Goal: Task Accomplishment & Management: Use online tool/utility

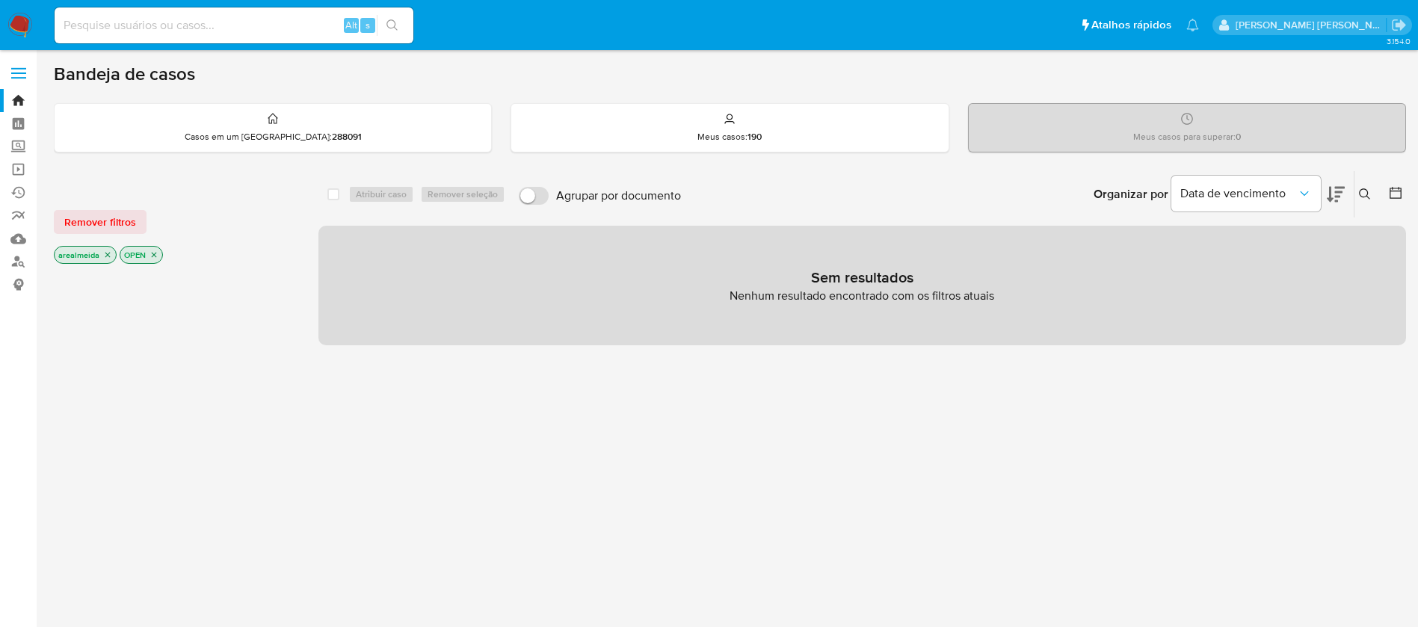
click at [155, 256] on icon "close-filter" at bounding box center [153, 254] width 9 height 9
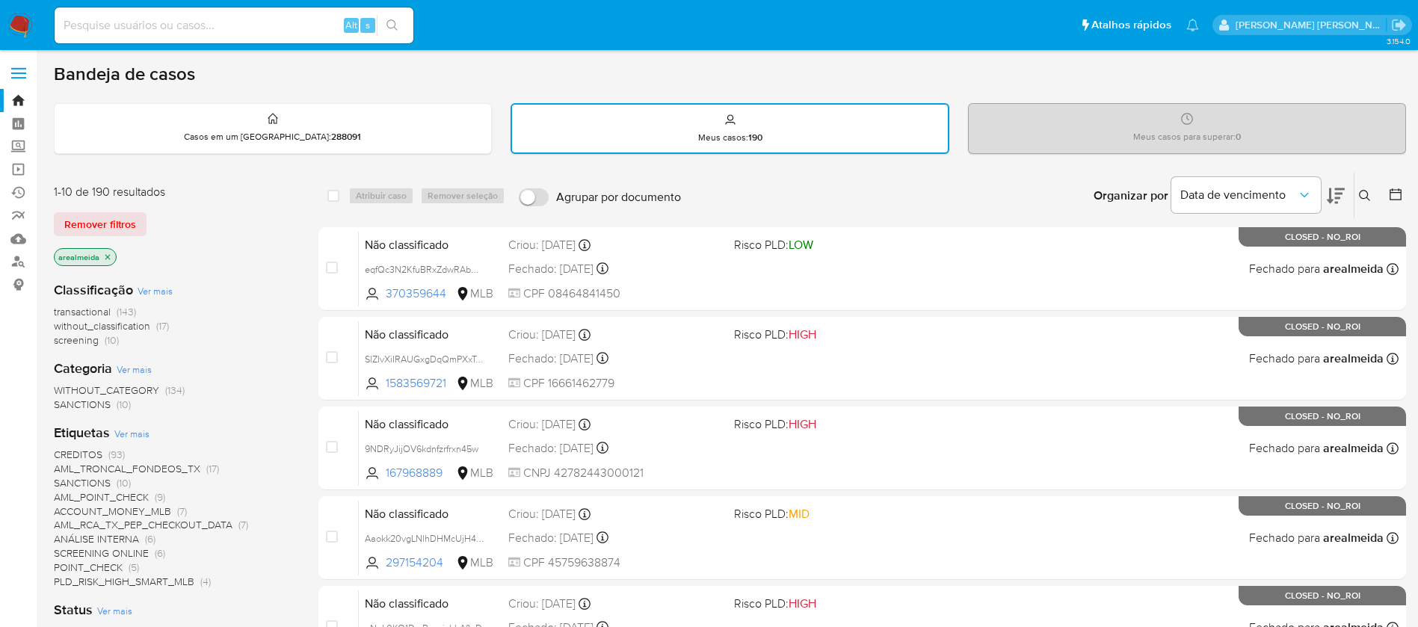
click at [108, 256] on icon "close-filter" at bounding box center [107, 257] width 9 height 9
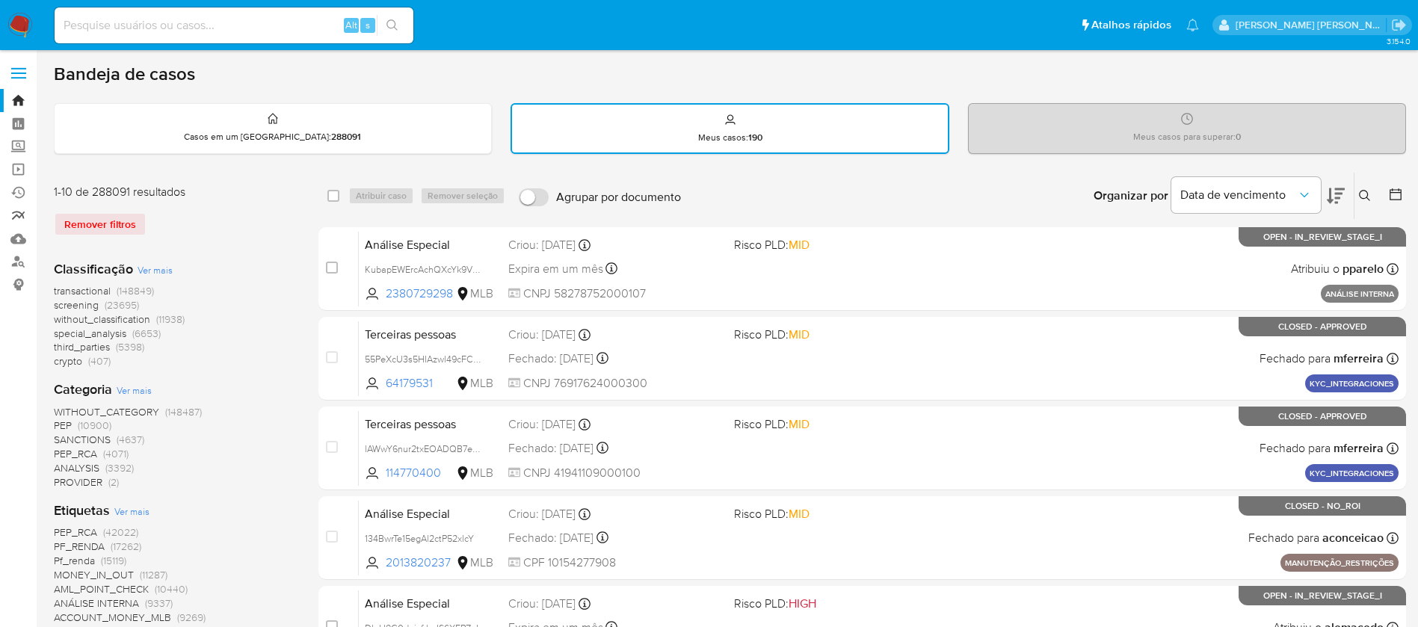
click at [18, 211] on link "relatórios" at bounding box center [89, 215] width 178 height 23
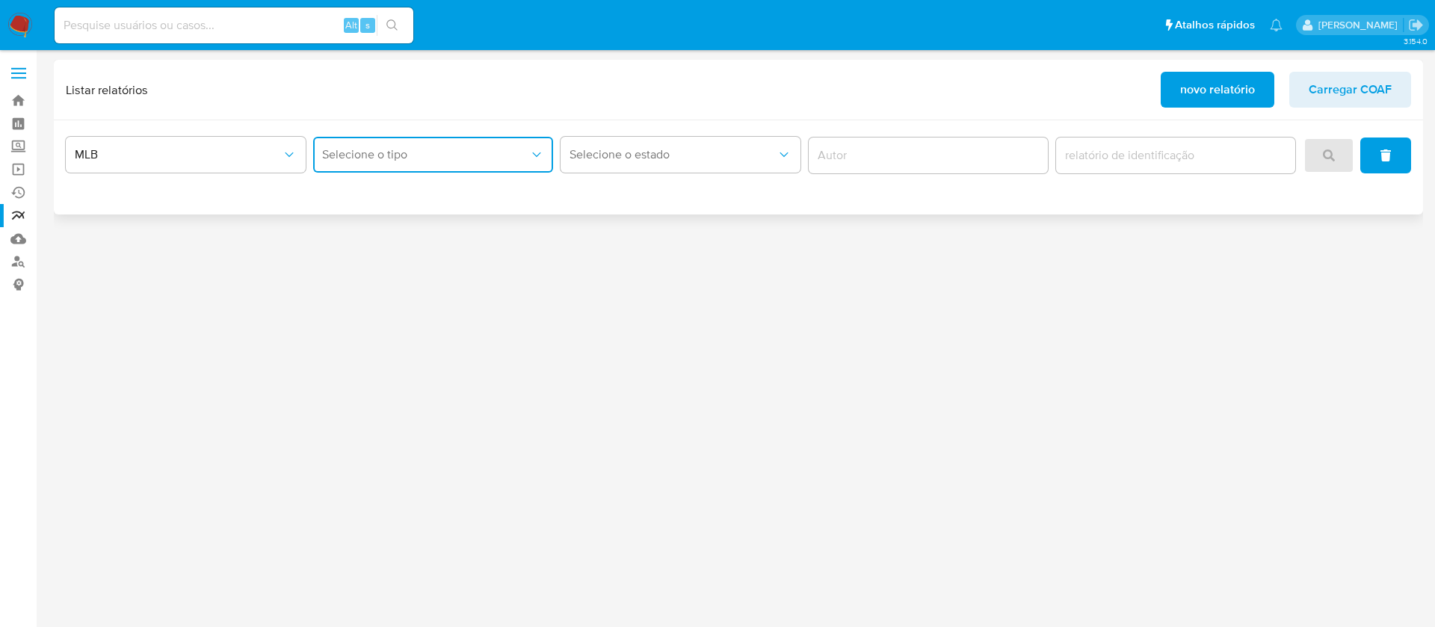
click at [493, 152] on span "Selecione o tipo" at bounding box center [425, 154] width 207 height 15
click at [483, 266] on div "3.154.0" at bounding box center [738, 339] width 1369 height 558
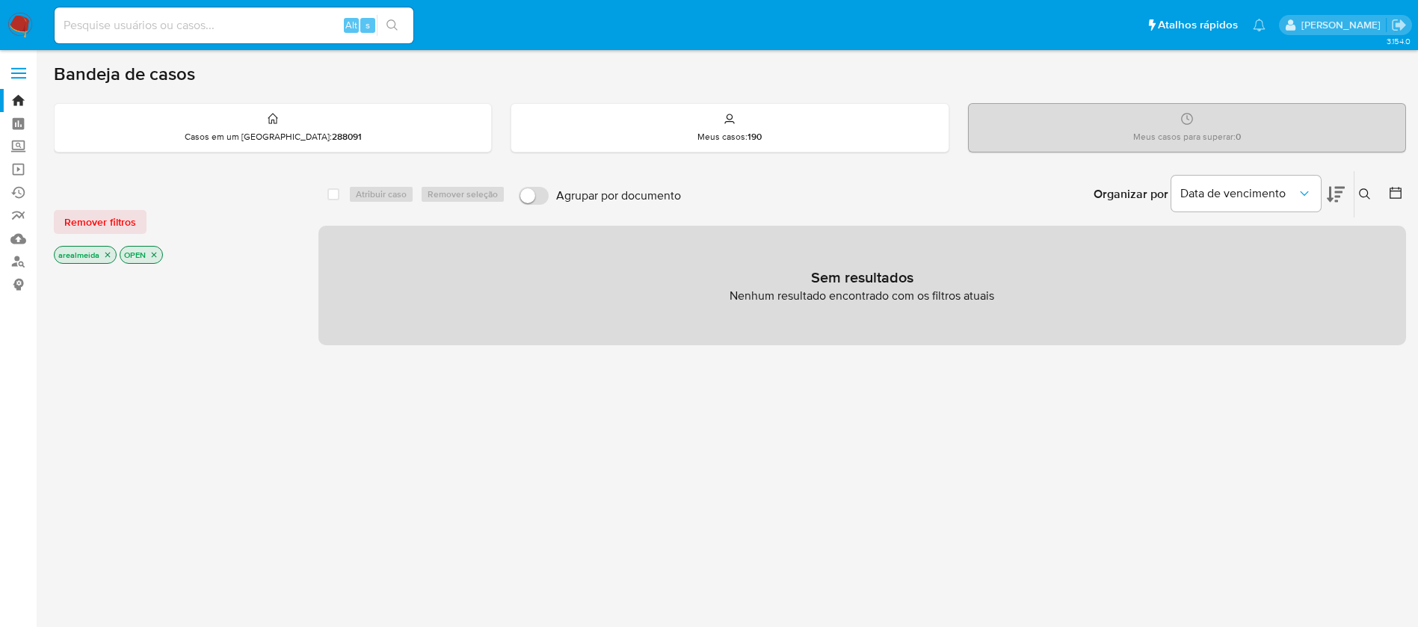
click at [107, 252] on icon "close-filter" at bounding box center [107, 254] width 9 height 9
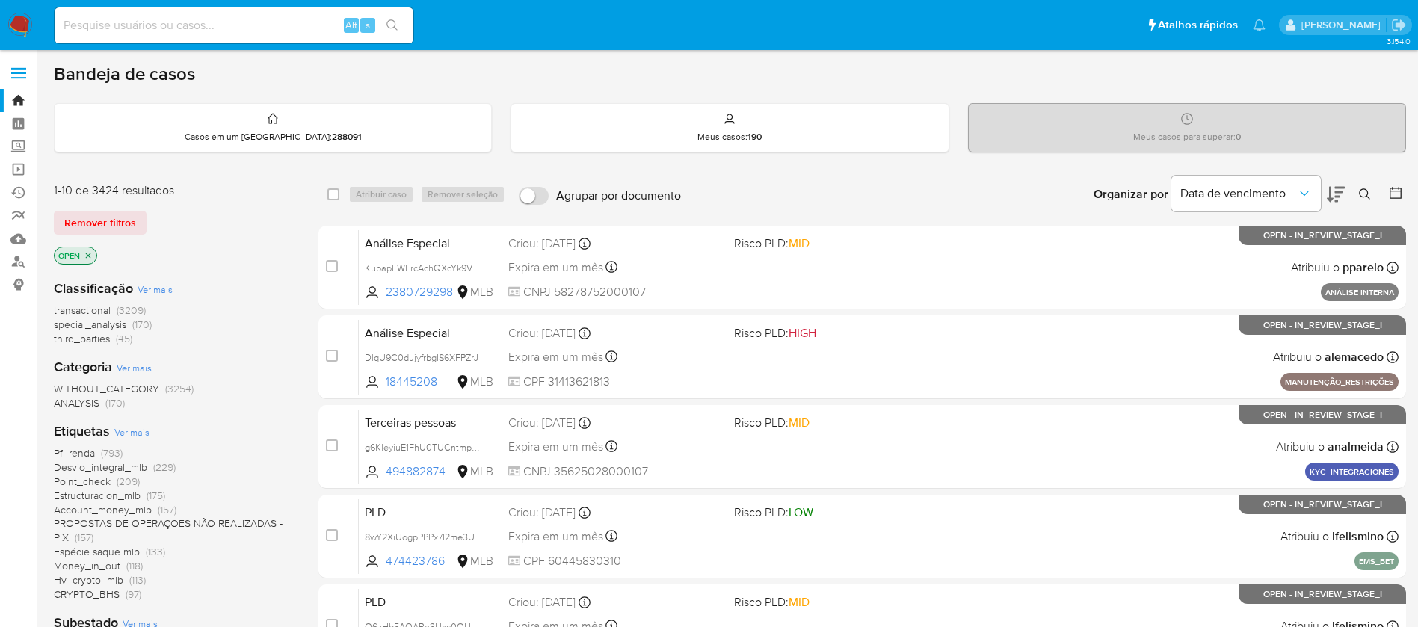
click at [88, 251] on icon "close-filter" at bounding box center [88, 255] width 9 height 9
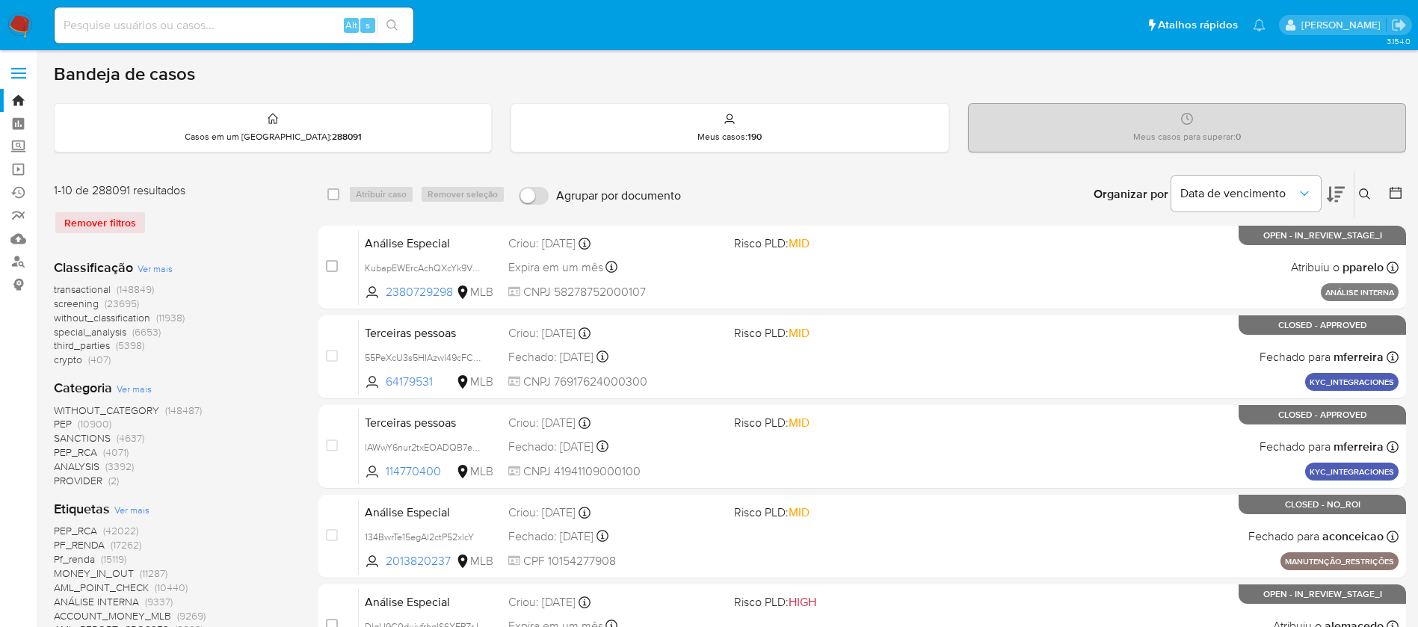
click at [85, 302] on span "screening" at bounding box center [76, 303] width 45 height 15
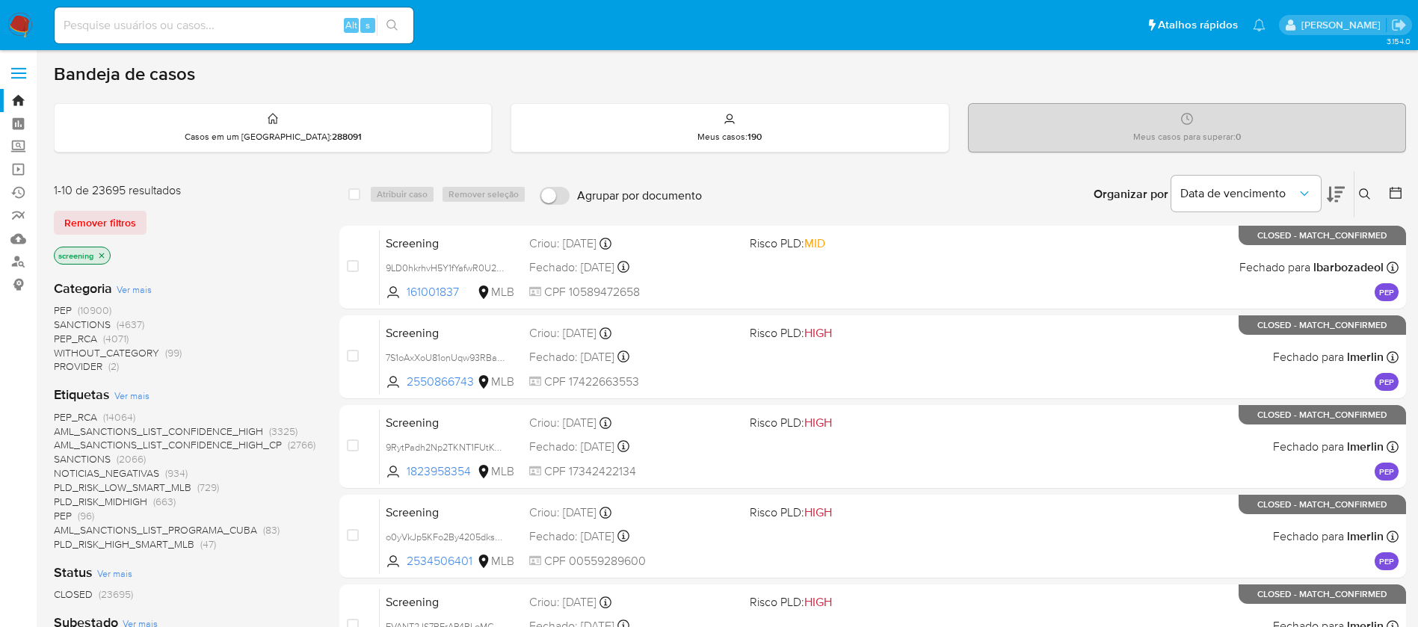
click at [1394, 188] on icon at bounding box center [1396, 193] width 12 height 12
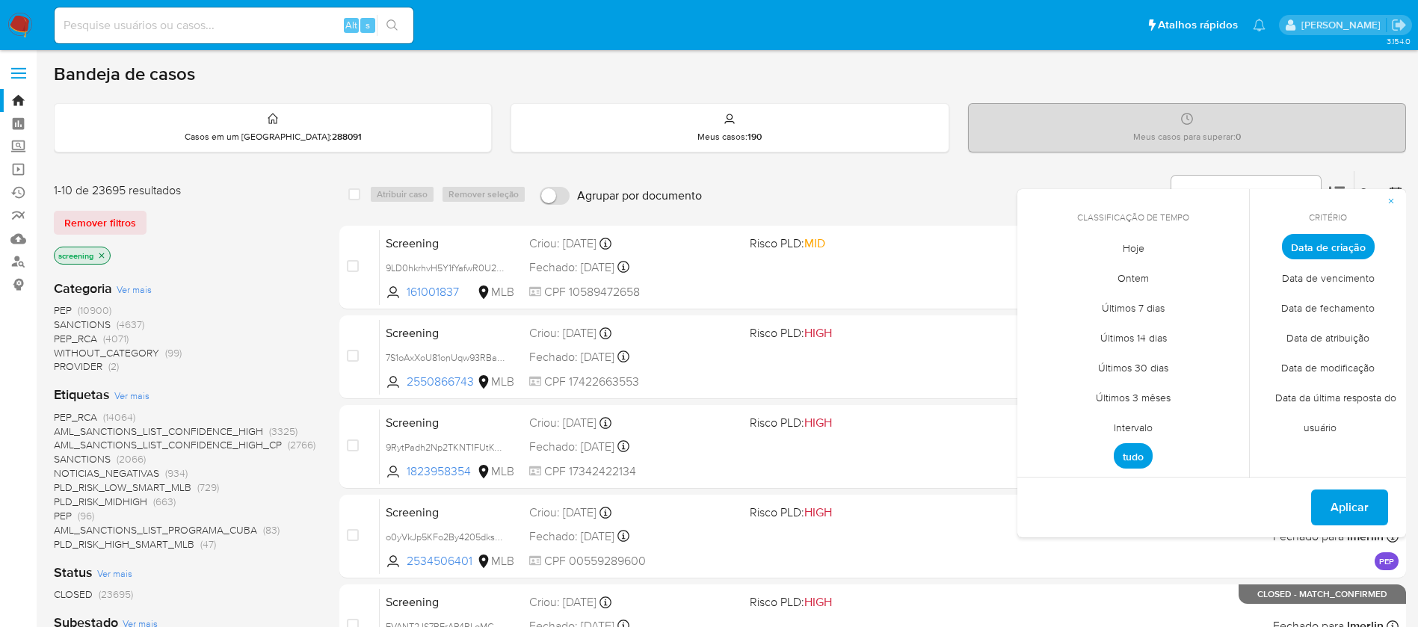
click at [1136, 427] on span "Intervalo" at bounding box center [1133, 427] width 70 height 31
click at [1046, 277] on icon "Mes anterior" at bounding box center [1041, 274] width 18 height 18
click at [1075, 331] on button "1" at bounding box center [1073, 330] width 24 height 24
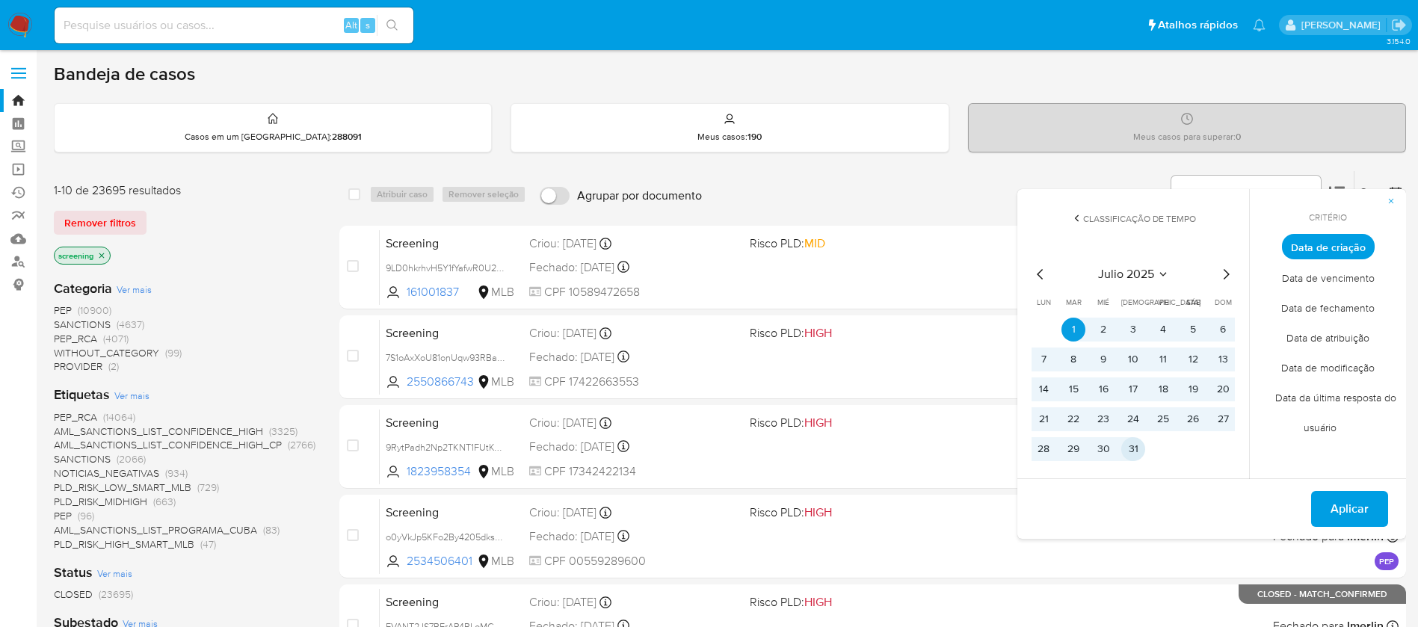
click at [1136, 447] on button "31" at bounding box center [1133, 449] width 24 height 24
click at [1355, 503] on span "Aplicar" at bounding box center [1350, 509] width 38 height 33
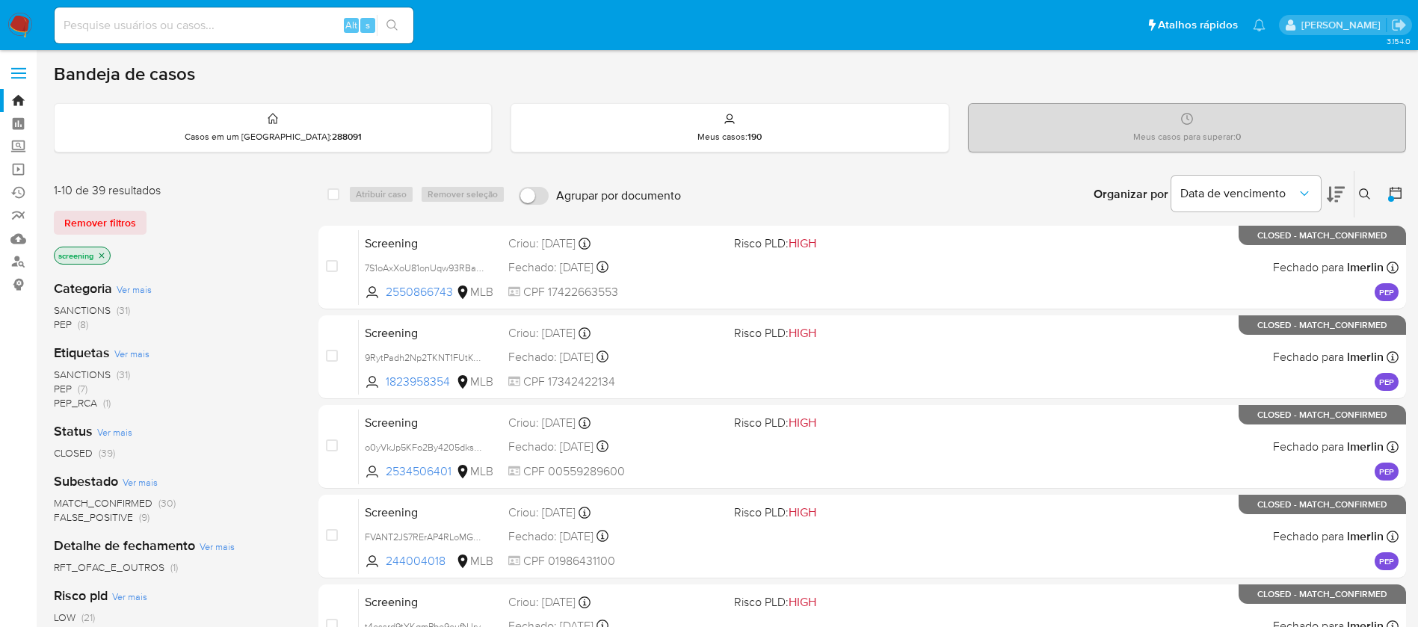
click at [1398, 188] on icon at bounding box center [1396, 193] width 12 height 12
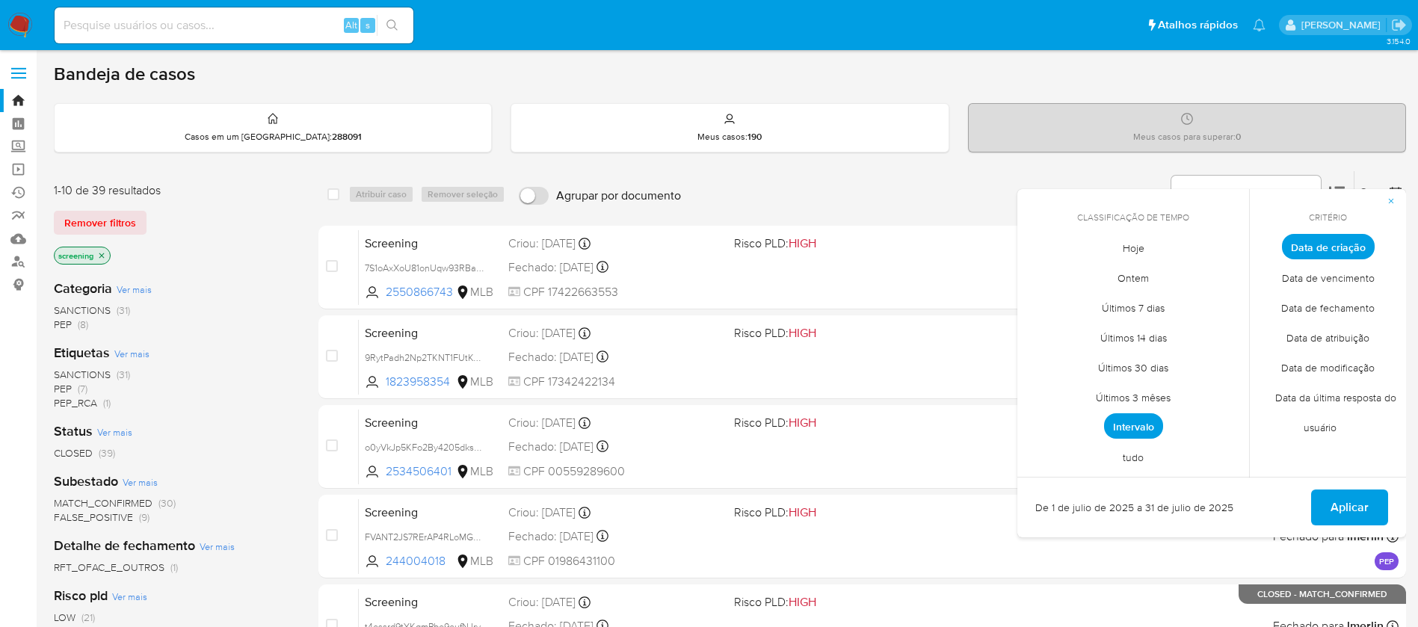
click at [1141, 425] on span "Intervalo" at bounding box center [1133, 425] width 59 height 25
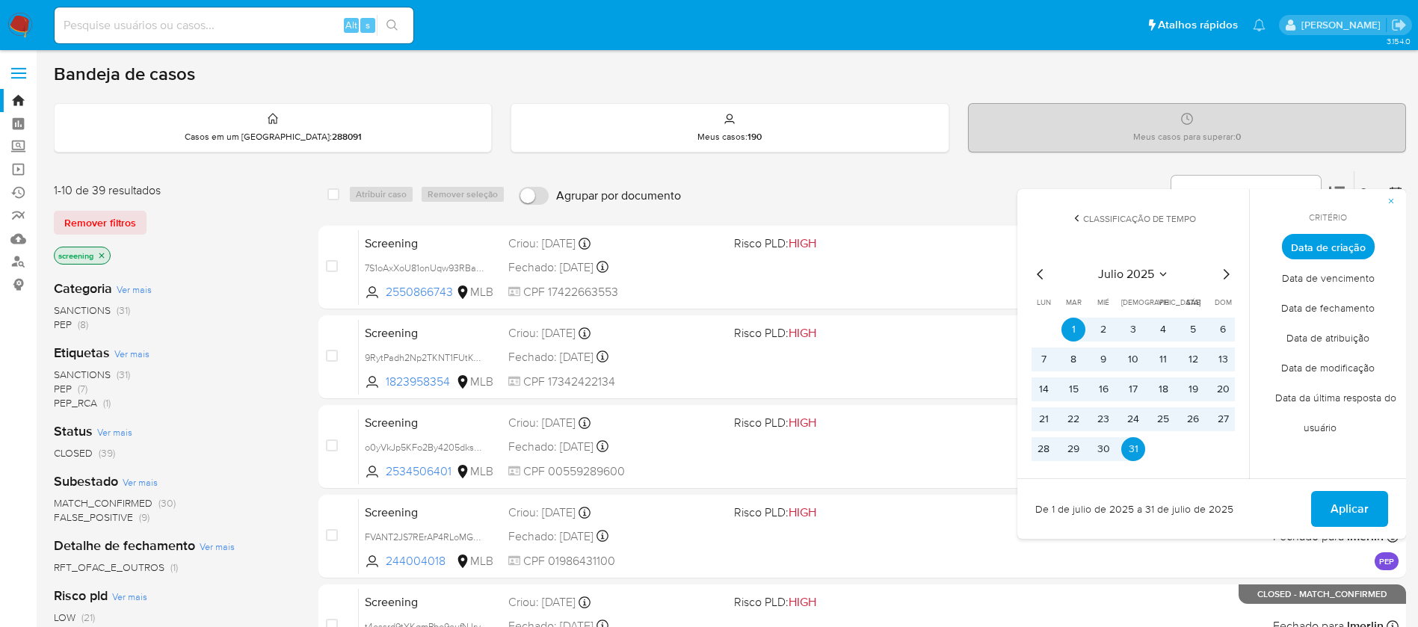
click at [1037, 271] on icon "Mes anterior" at bounding box center [1041, 274] width 18 height 18
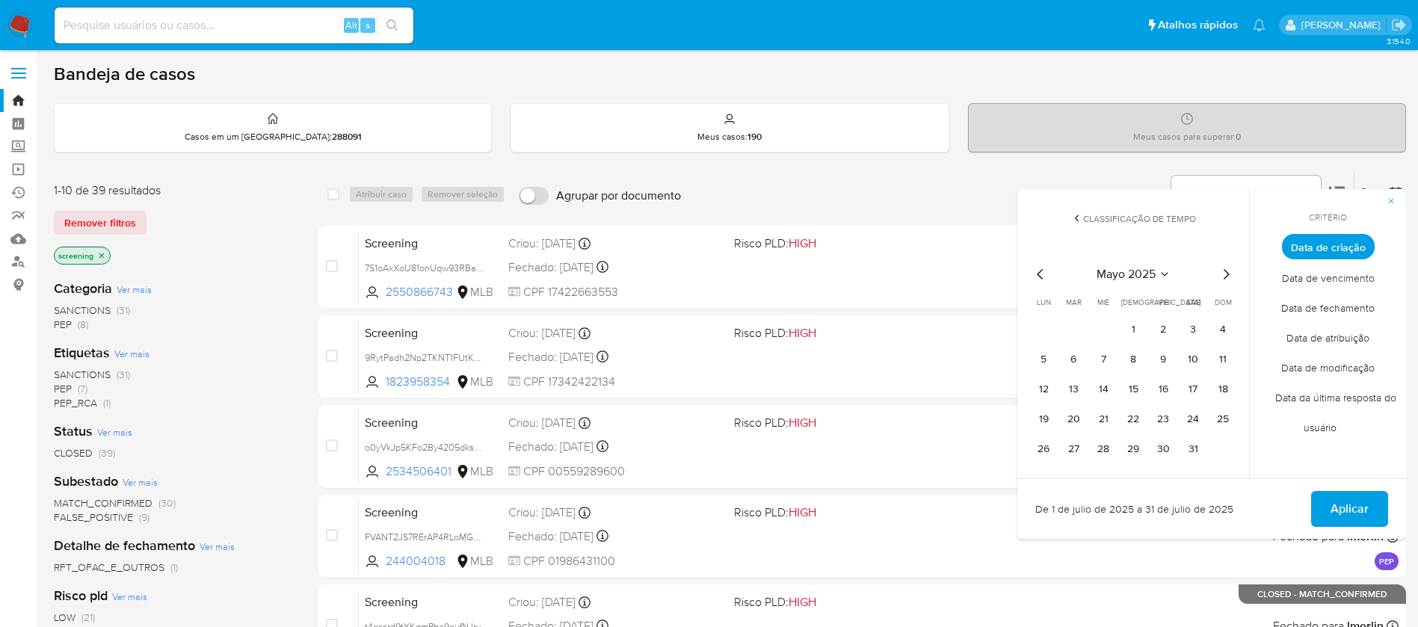
click at [1037, 271] on icon "Mes anterior" at bounding box center [1041, 274] width 18 height 18
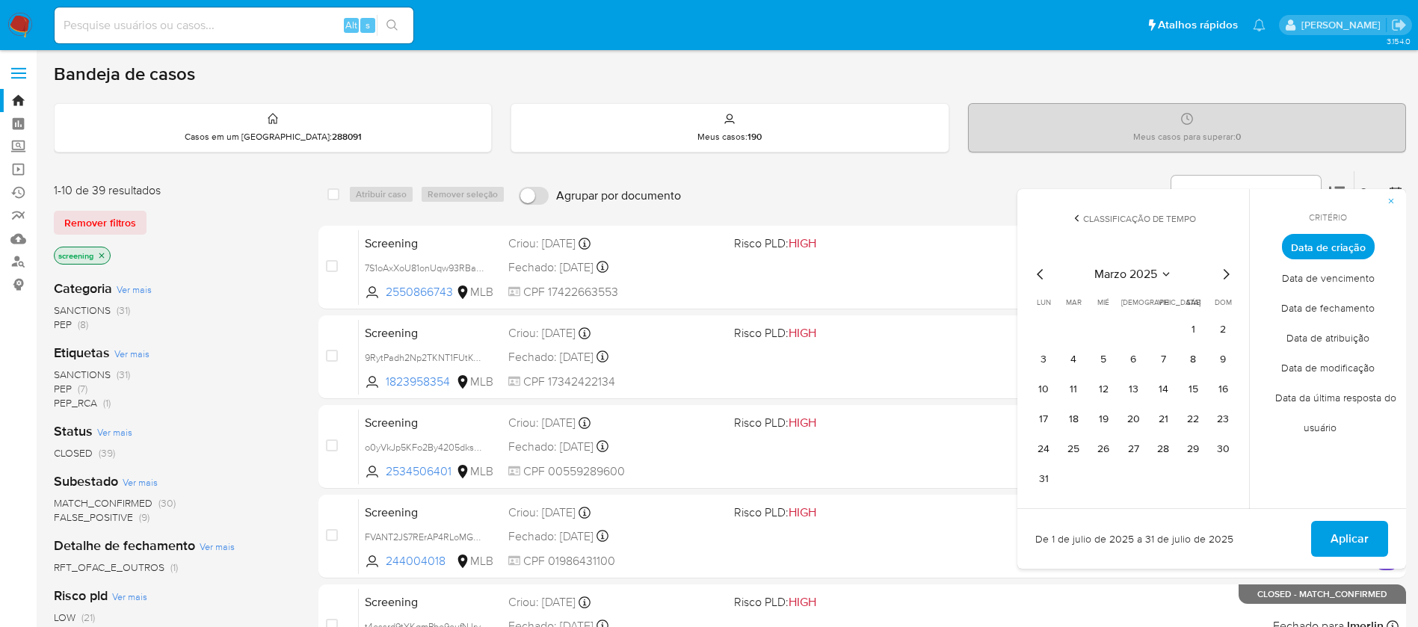
click at [1037, 271] on icon "Mes anterior" at bounding box center [1041, 274] width 18 height 18
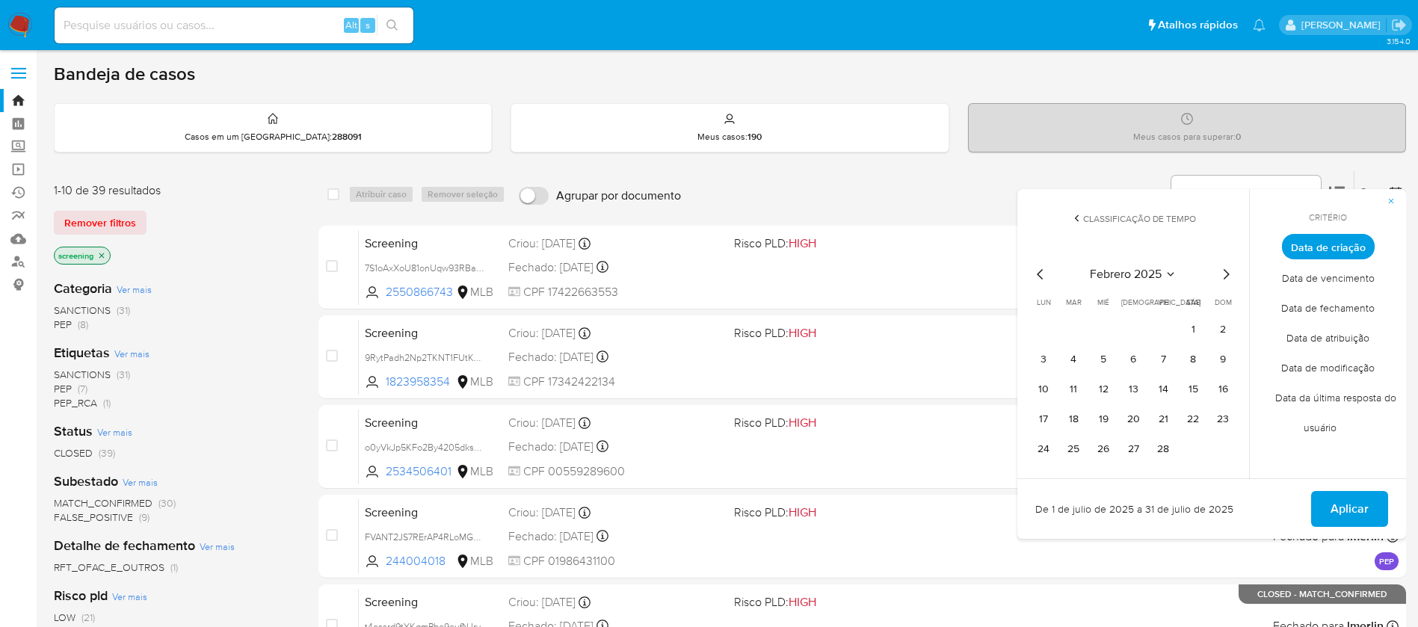
click at [1037, 271] on icon "Mes anterior" at bounding box center [1041, 274] width 18 height 18
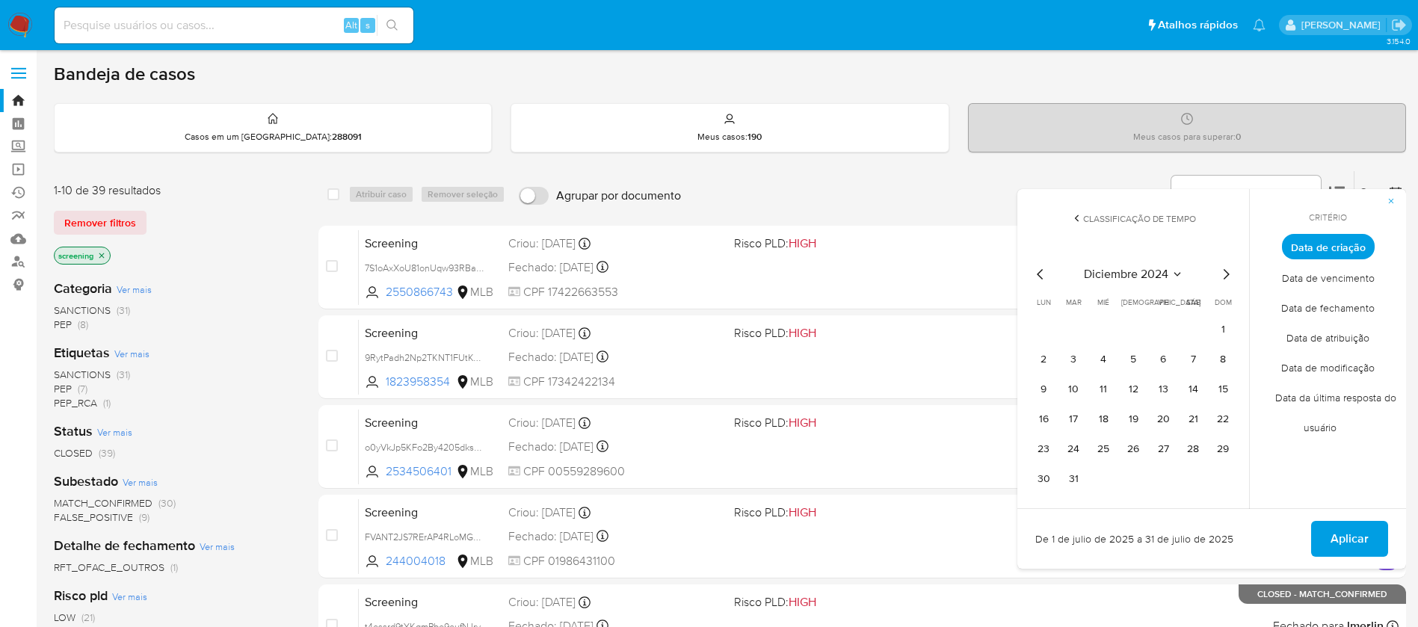
click at [1227, 274] on icon "Mes siguiente" at bounding box center [1226, 274] width 18 height 18
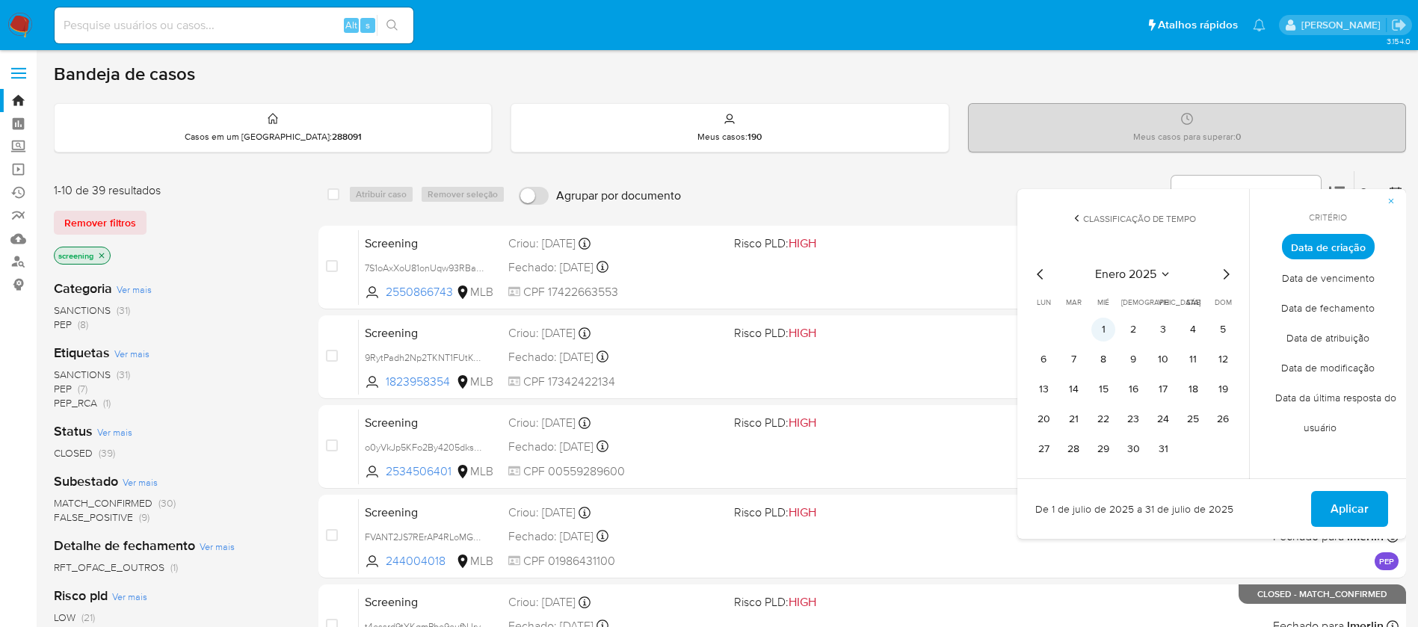
click at [1105, 334] on button "1" at bounding box center [1103, 330] width 24 height 24
click at [1221, 274] on icon "Mes siguiente" at bounding box center [1226, 274] width 18 height 18
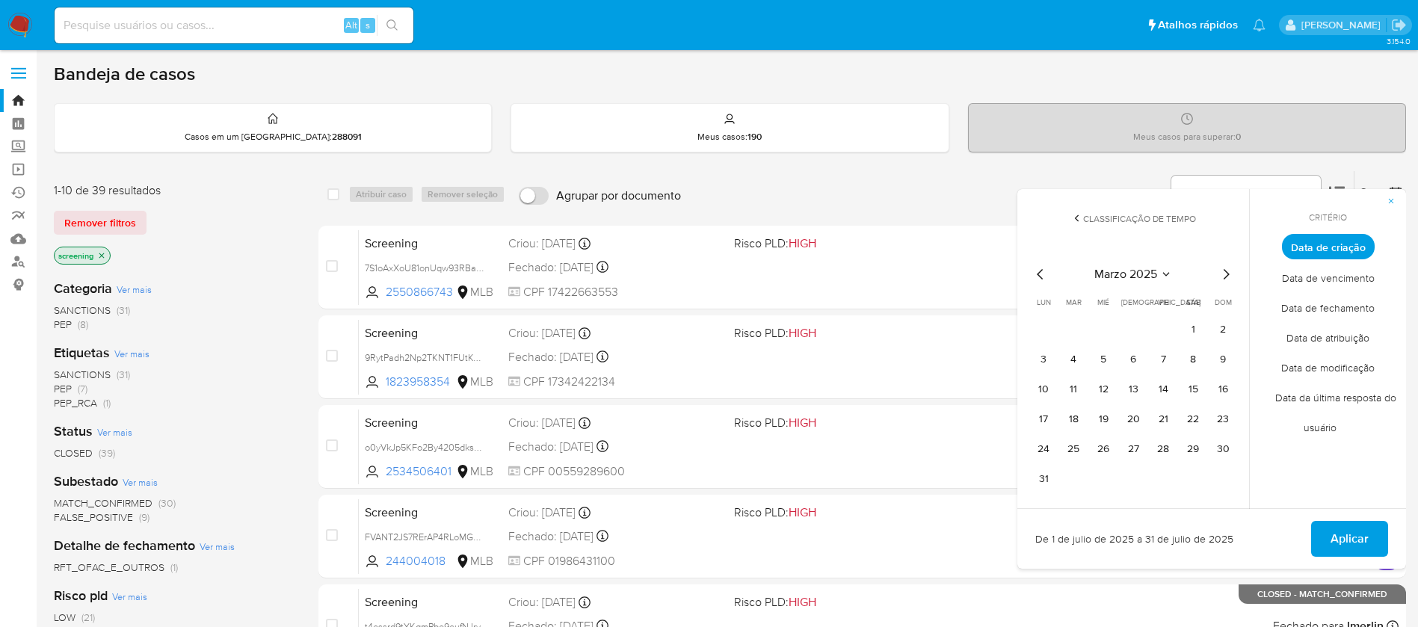
click at [1221, 274] on icon "Mes siguiente" at bounding box center [1226, 274] width 18 height 18
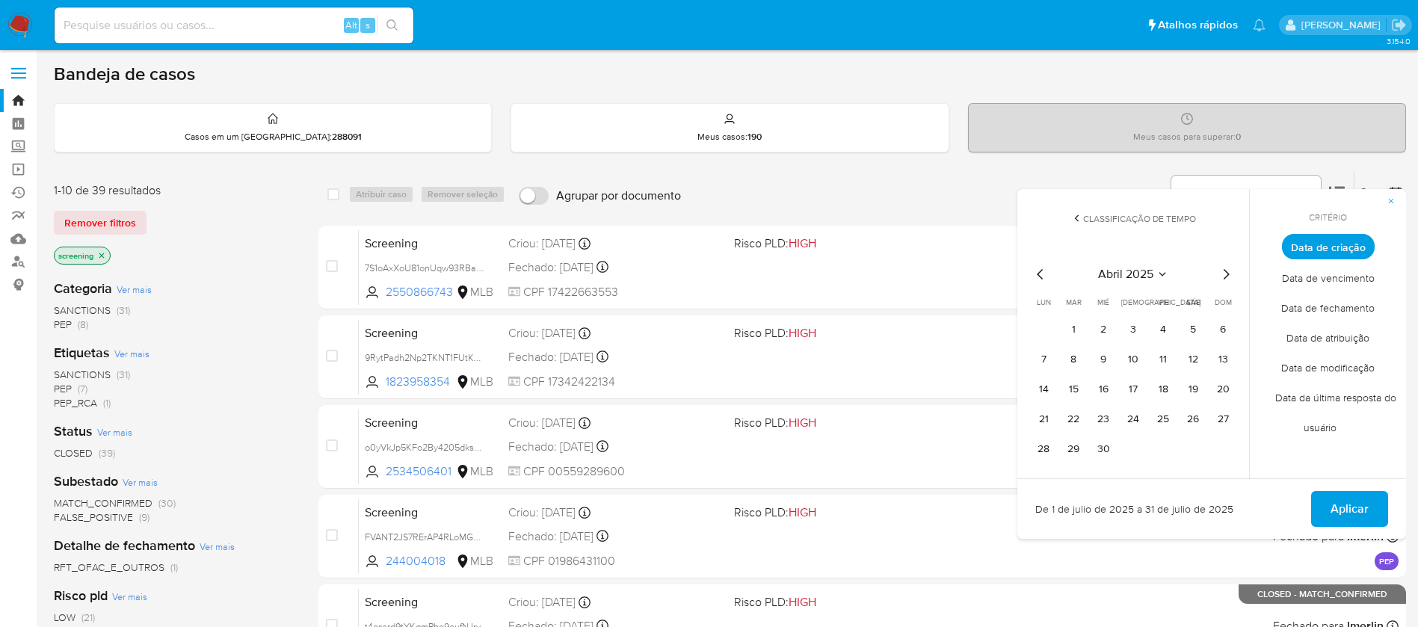
click at [1221, 274] on icon "Mes siguiente" at bounding box center [1226, 274] width 18 height 18
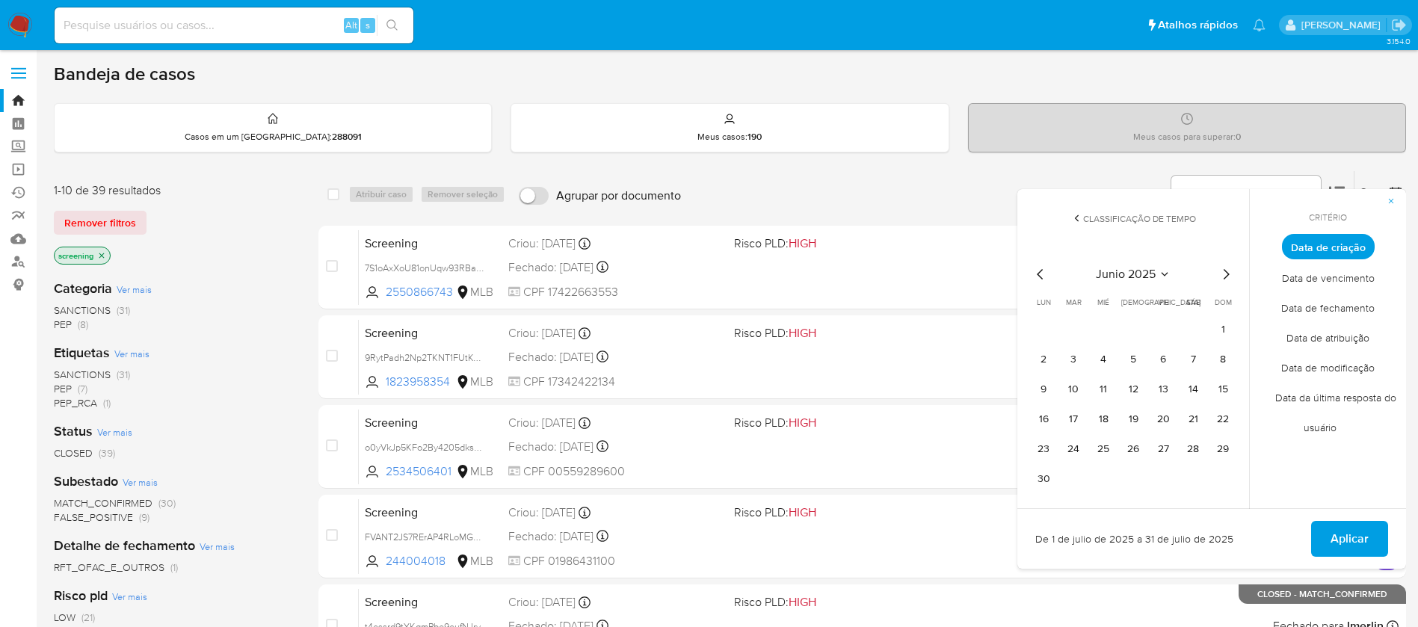
click at [1221, 274] on icon "Mes siguiente" at bounding box center [1226, 274] width 18 height 18
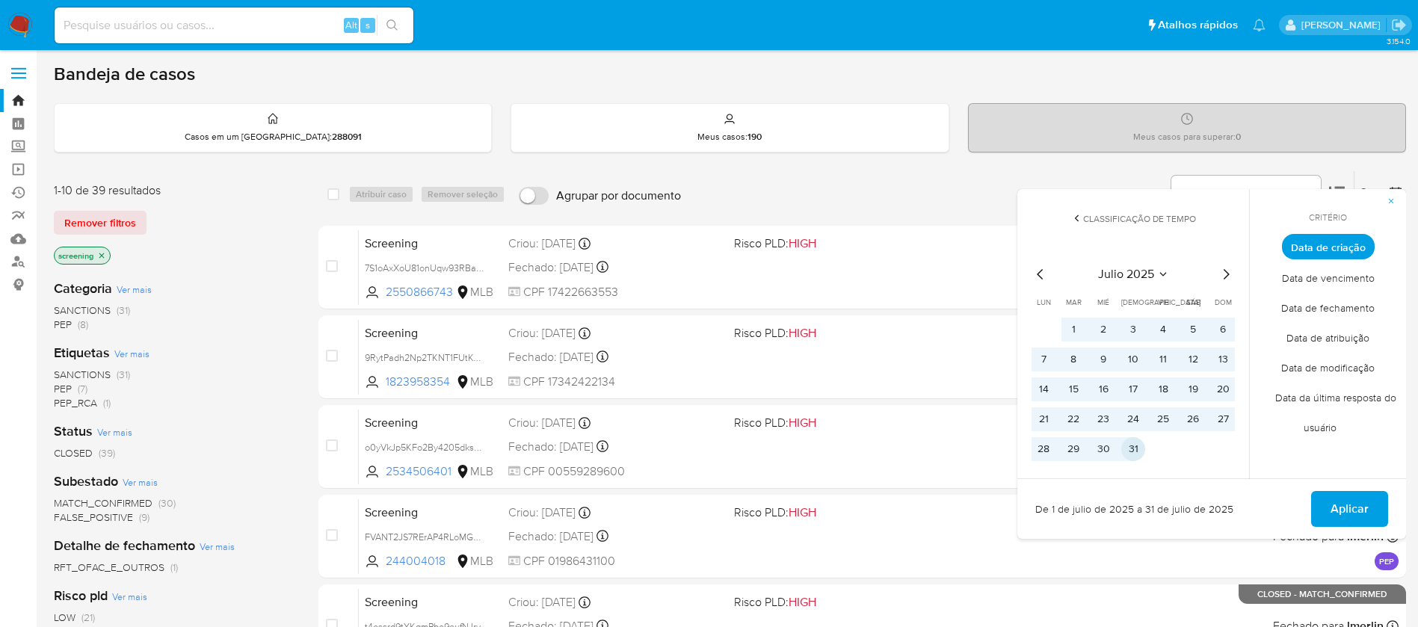
click at [1132, 448] on button "31" at bounding box center [1133, 449] width 24 height 24
click at [1356, 507] on span "Aplicar" at bounding box center [1350, 509] width 38 height 33
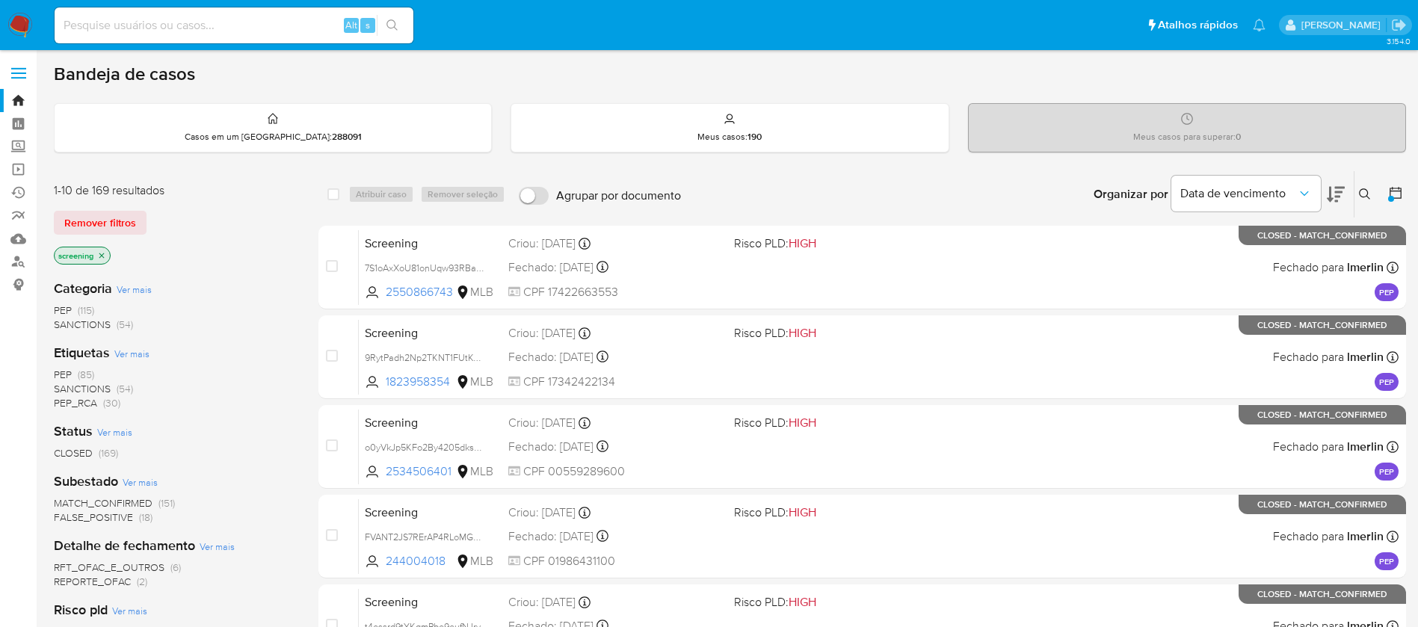
drag, startPoint x: 164, startPoint y: 325, endPoint x: 0, endPoint y: 327, distance: 163.7
click at [0, 327] on section "Bandeja Painel Screening Pesquisa em Listas Watchlist Ferramentas Operações em …" at bounding box center [709, 590] width 1418 height 1180
click at [171, 324] on div "PEP (115) SANCTIONS (54)" at bounding box center [174, 317] width 241 height 28
